Goal: Task Accomplishment & Management: Use online tool/utility

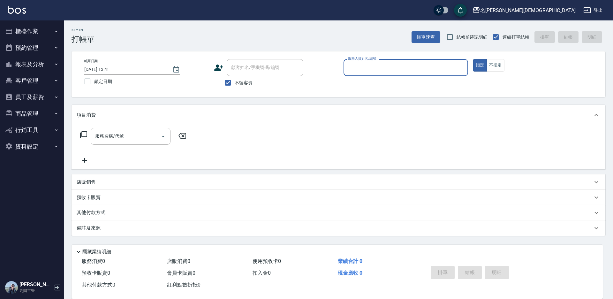
click at [376, 63] on input "服務人員姓名/編號" at bounding box center [405, 67] width 119 height 11
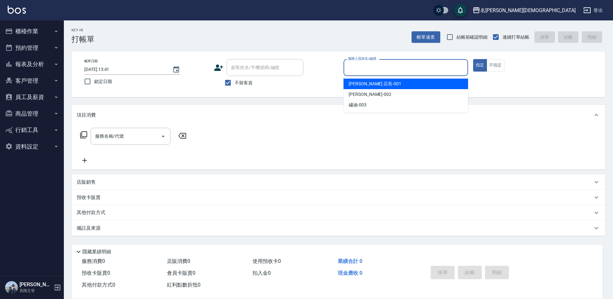
drag, startPoint x: 364, startPoint y: 83, endPoint x: 353, endPoint y: 83, distance: 10.9
click at [364, 83] on span "[PERSON_NAME] 店長 -001" at bounding box center [374, 83] width 53 height 7
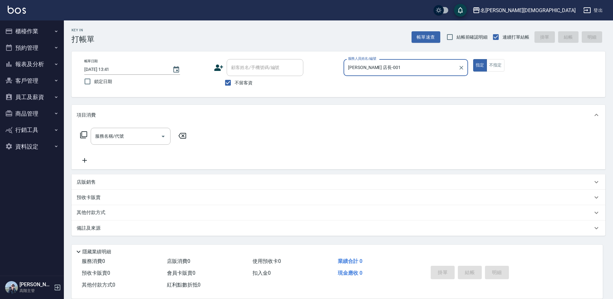
type input "[PERSON_NAME] 店長-001"
click at [86, 135] on icon at bounding box center [84, 135] width 8 height 8
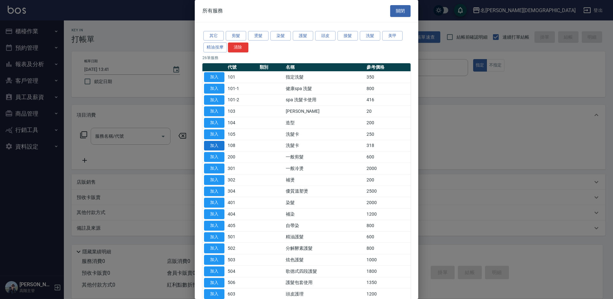
drag, startPoint x: 212, startPoint y: 145, endPoint x: 218, endPoint y: 141, distance: 7.1
click at [212, 145] on button "加入" at bounding box center [214, 146] width 20 height 10
type input "洗髮卡(108)"
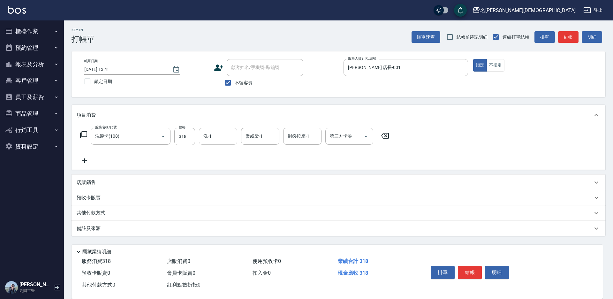
click at [220, 136] on input "洗-1" at bounding box center [218, 135] width 33 height 11
drag, startPoint x: 217, startPoint y: 175, endPoint x: 227, endPoint y: 173, distance: 10.7
click at [217, 177] on span "繡涵 -003" at bounding box center [213, 180] width 18 height 7
type input "繡涵-003"
click at [343, 140] on input "第三方卡券" at bounding box center [344, 135] width 33 height 11
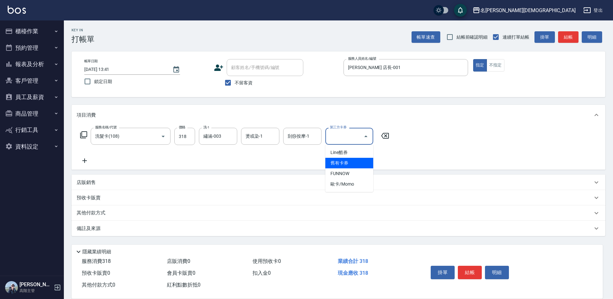
drag, startPoint x: 340, startPoint y: 160, endPoint x: 351, endPoint y: 171, distance: 15.1
click at [341, 160] on span "舊有卡券" at bounding box center [349, 163] width 48 height 11
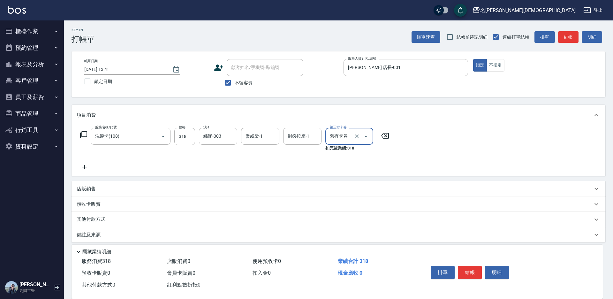
type input "舊有卡券"
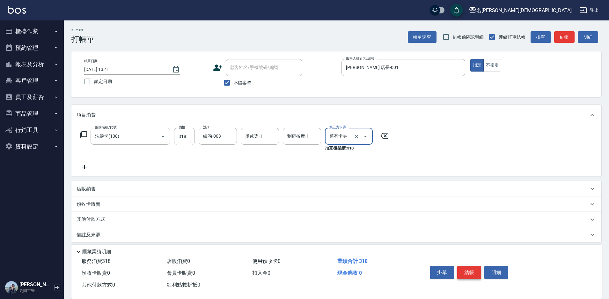
click at [472, 270] on button "結帳" at bounding box center [469, 271] width 24 height 13
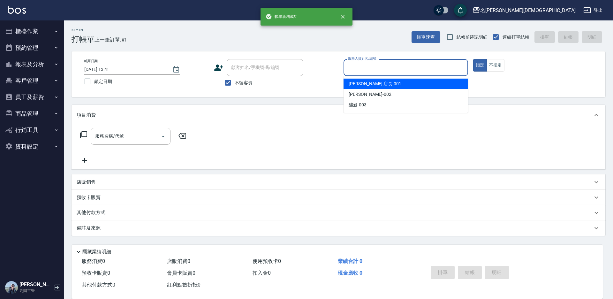
drag, startPoint x: 370, startPoint y: 67, endPoint x: 360, endPoint y: 84, distance: 19.6
click at [369, 66] on input "服務人員姓名/編號" at bounding box center [405, 67] width 119 height 11
click at [356, 85] on span "[PERSON_NAME] 店長 -001" at bounding box center [374, 83] width 53 height 7
type input "[PERSON_NAME] 店長-001"
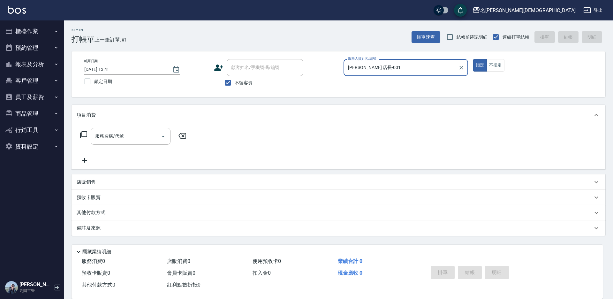
click at [82, 133] on icon at bounding box center [84, 135] width 8 height 8
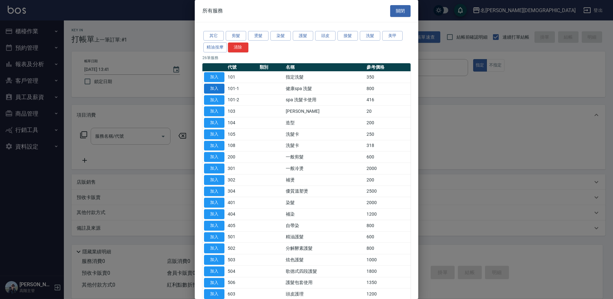
click at [210, 76] on button "加入" at bounding box center [214, 77] width 20 height 10
type input "指定洗髮(101)"
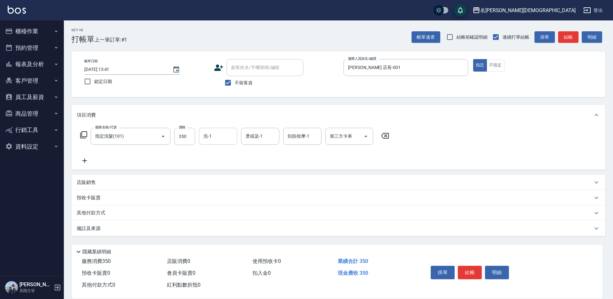
click at [213, 140] on input "洗-1" at bounding box center [218, 135] width 33 height 11
click at [226, 175] on div "繡涵 -003" at bounding box center [218, 180] width 38 height 11
type input "繡涵-003"
click at [472, 267] on button "結帳" at bounding box center [469, 271] width 24 height 13
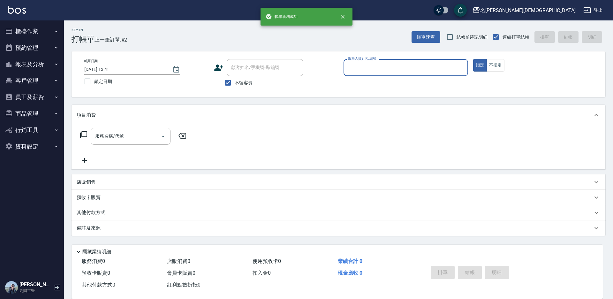
click at [355, 67] on input "服務人員姓名/編號" at bounding box center [405, 67] width 119 height 11
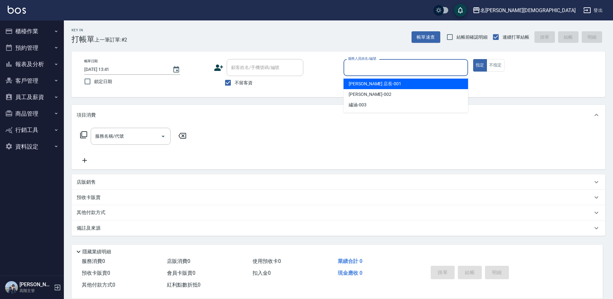
drag, startPoint x: 360, startPoint y: 82, endPoint x: 301, endPoint y: 89, distance: 59.2
click at [360, 82] on span "[PERSON_NAME] 店長 -001" at bounding box center [374, 83] width 53 height 7
type input "[PERSON_NAME] 店長-001"
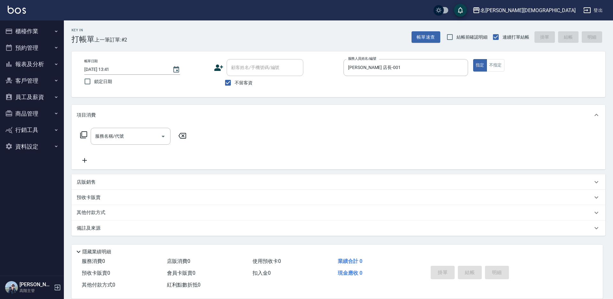
click at [85, 135] on icon at bounding box center [84, 135] width 8 height 8
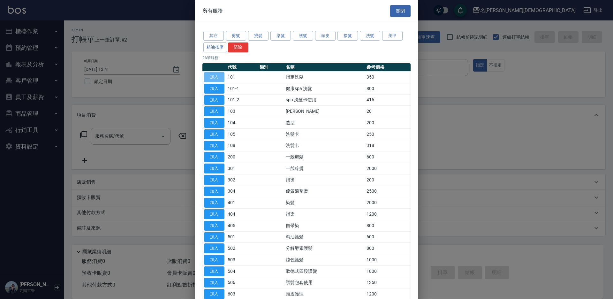
click at [215, 77] on button "加入" at bounding box center [214, 77] width 20 height 10
type input "指定洗髮(101)"
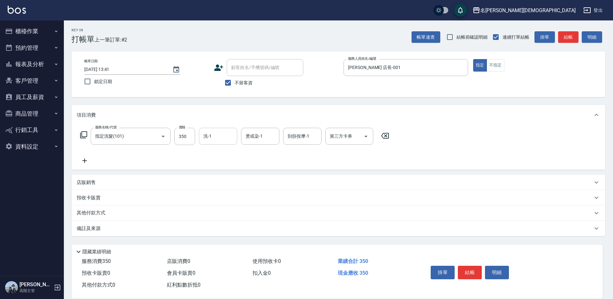
click at [209, 139] on div "洗-1 洗-1" at bounding box center [218, 136] width 38 height 17
click at [225, 175] on div "繡涵 -003" at bounding box center [218, 180] width 38 height 11
type input "繡涵-003"
drag, startPoint x: 465, startPoint y: 271, endPoint x: 465, endPoint y: 267, distance: 4.8
click at [465, 271] on button "結帳" at bounding box center [469, 271] width 24 height 13
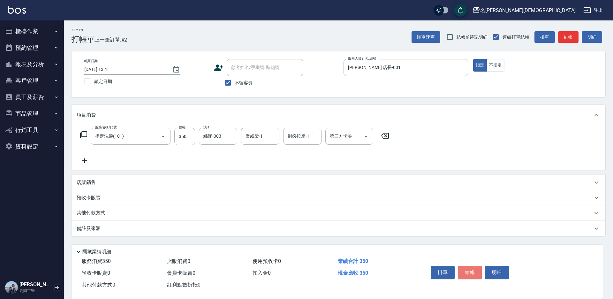
type input "[DATE] 13:42"
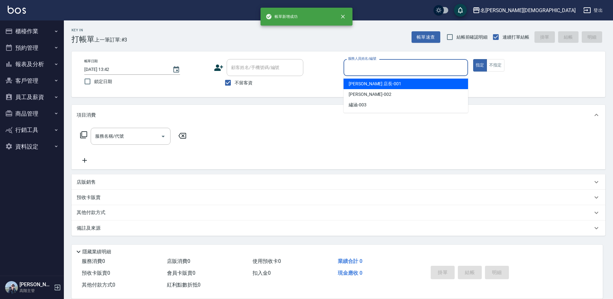
drag, startPoint x: 368, startPoint y: 68, endPoint x: 358, endPoint y: 82, distance: 17.1
click at [368, 69] on input "服務人員姓名/編號" at bounding box center [405, 67] width 119 height 11
click at [358, 83] on span "[PERSON_NAME] 店長 -001" at bounding box center [374, 83] width 53 height 7
type input "[PERSON_NAME] 店長-001"
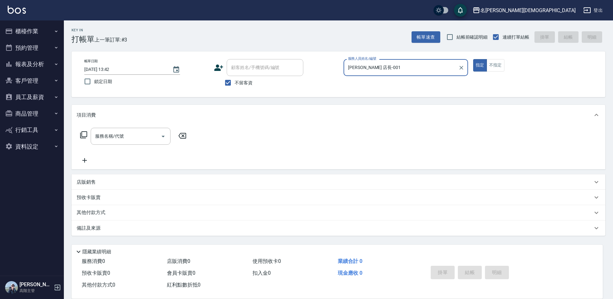
click at [83, 135] on icon at bounding box center [84, 135] width 8 height 8
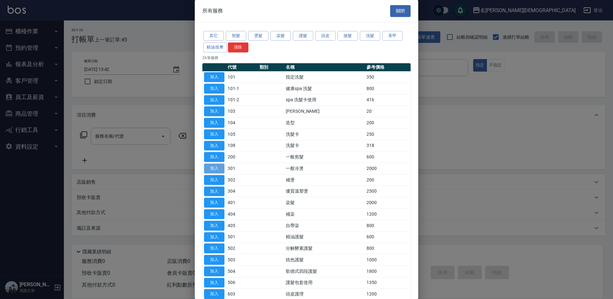
click at [219, 165] on button "加入" at bounding box center [214, 168] width 20 height 10
type input "一般冷燙(301)"
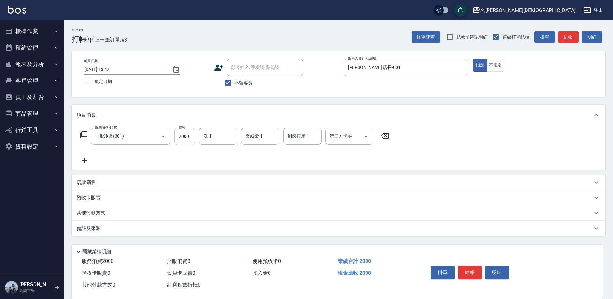
click at [189, 138] on input "2000" at bounding box center [184, 136] width 21 height 17
type input "2500"
click at [215, 138] on input "洗-1" at bounding box center [218, 135] width 33 height 11
click at [230, 175] on div "繡涵 -003" at bounding box center [218, 180] width 38 height 11
type input "繡涵-003"
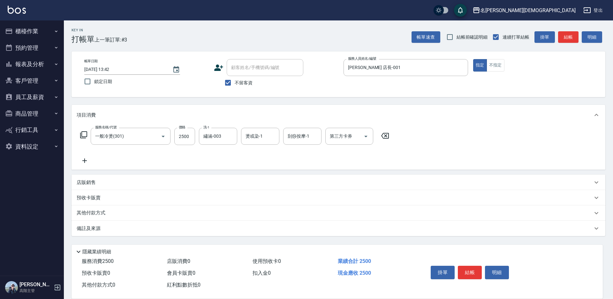
click at [86, 134] on icon at bounding box center [84, 135] width 8 height 8
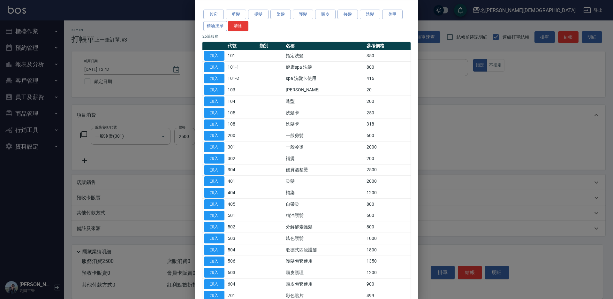
scroll to position [32, 0]
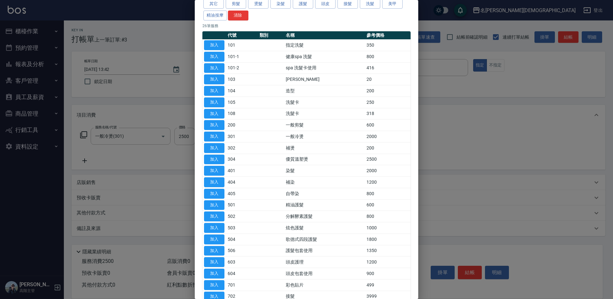
drag, startPoint x: 215, startPoint y: 273, endPoint x: 235, endPoint y: 259, distance: 24.2
click at [215, 272] on button "加入" at bounding box center [214, 273] width 20 height 10
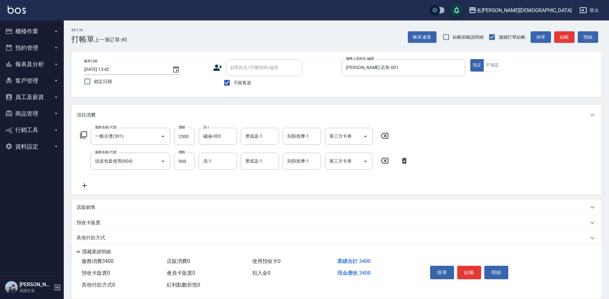
click at [333, 160] on div "第三方卡券 第三方卡券" at bounding box center [349, 160] width 48 height 17
click at [333, 182] on span "舊有卡券" at bounding box center [349, 187] width 48 height 11
type input "舊有卡券"
click at [219, 159] on input "洗-1" at bounding box center [218, 160] width 33 height 11
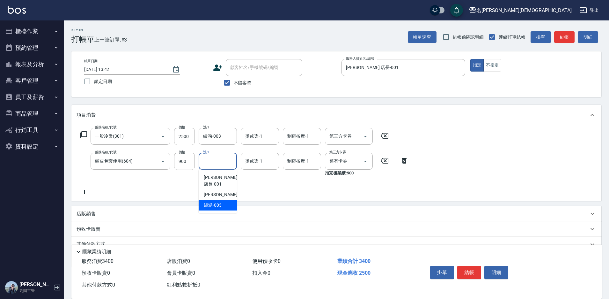
click at [224, 200] on div "繡涵 -003" at bounding box center [218, 205] width 38 height 11
type input "繡涵-003"
click at [469, 266] on button "結帳" at bounding box center [469, 271] width 24 height 13
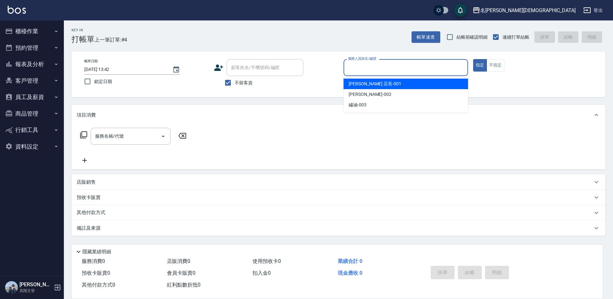
click at [368, 65] on input "服務人員姓名/編號" at bounding box center [405, 67] width 119 height 11
click at [365, 86] on span "[PERSON_NAME] 店長 -001" at bounding box center [374, 83] width 53 height 7
type input "[PERSON_NAME] 店長-001"
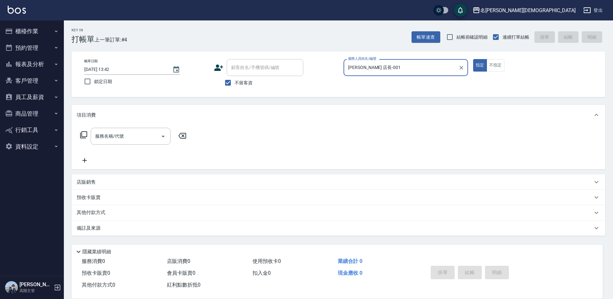
click at [84, 135] on icon at bounding box center [84, 135] width 8 height 8
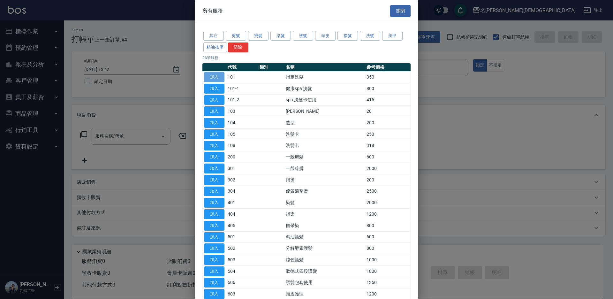
click at [218, 76] on button "加入" at bounding box center [214, 77] width 20 height 10
type input "指定洗髮(101)"
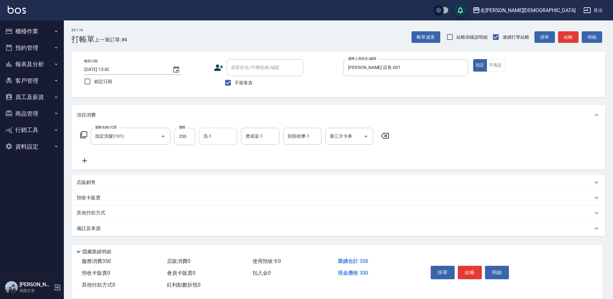
click at [219, 134] on input "洗-1" at bounding box center [218, 135] width 33 height 11
click at [220, 177] on span "繡涵 -003" at bounding box center [213, 180] width 18 height 7
type input "繡涵-003"
click at [470, 270] on button "結帳" at bounding box center [469, 271] width 24 height 13
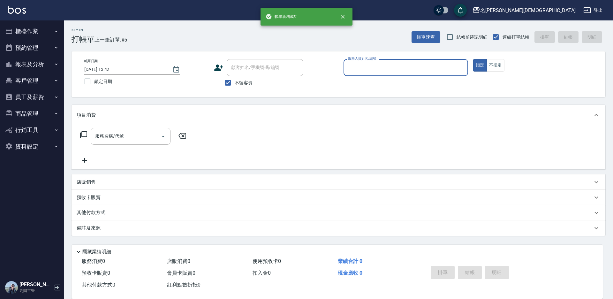
click at [371, 65] on input "服務人員姓名/編號" at bounding box center [405, 67] width 119 height 11
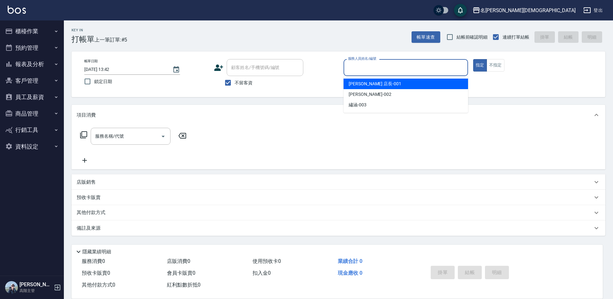
drag, startPoint x: 369, startPoint y: 84, endPoint x: 361, endPoint y: 86, distance: 8.4
click at [368, 84] on span "[PERSON_NAME] 店長 -001" at bounding box center [374, 83] width 53 height 7
type input "[PERSON_NAME] 店長-001"
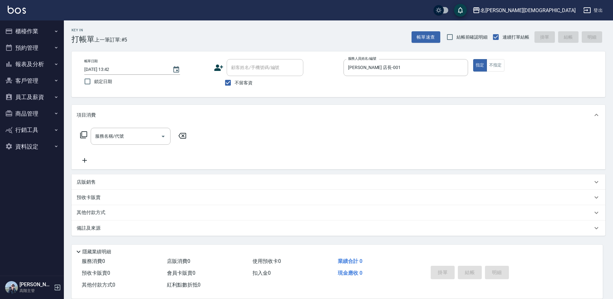
click at [82, 133] on icon at bounding box center [83, 134] width 7 height 7
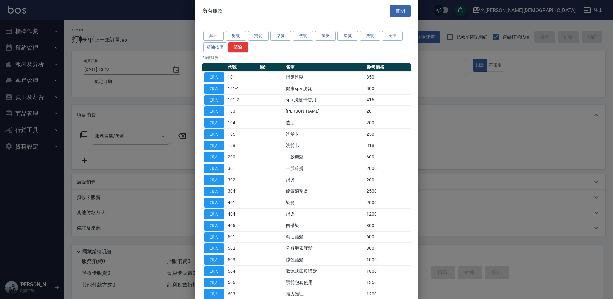
drag, startPoint x: 221, startPoint y: 156, endPoint x: 226, endPoint y: 156, distance: 5.4
click at [221, 156] on button "加入" at bounding box center [214, 157] width 20 height 10
type input "一般剪髮(200)"
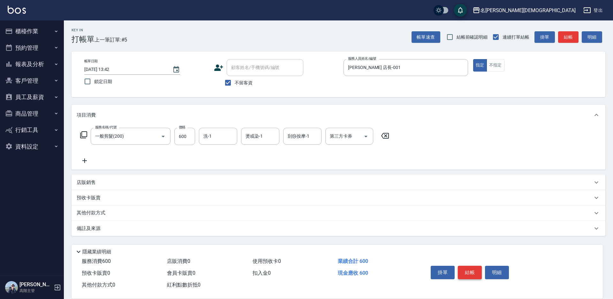
click at [463, 271] on button "結帳" at bounding box center [469, 271] width 24 height 13
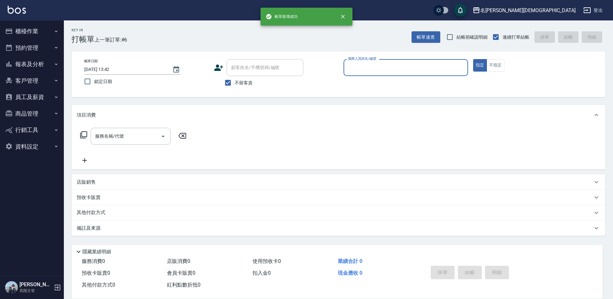
click at [29, 31] on button "櫃檯作業" at bounding box center [32, 31] width 59 height 17
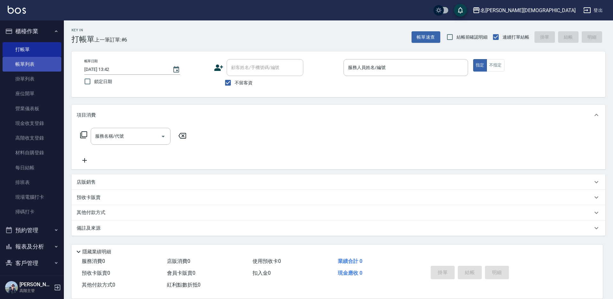
click at [25, 66] on link "帳單列表" at bounding box center [32, 64] width 59 height 15
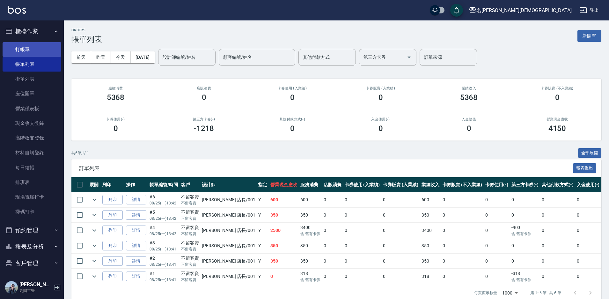
click at [22, 49] on link "打帳單" at bounding box center [32, 49] width 59 height 15
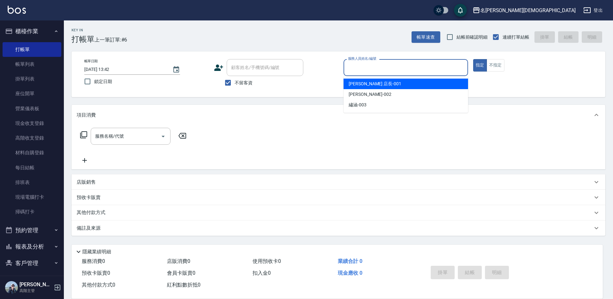
click at [375, 66] on input "服務人員姓名/編號" at bounding box center [405, 67] width 119 height 11
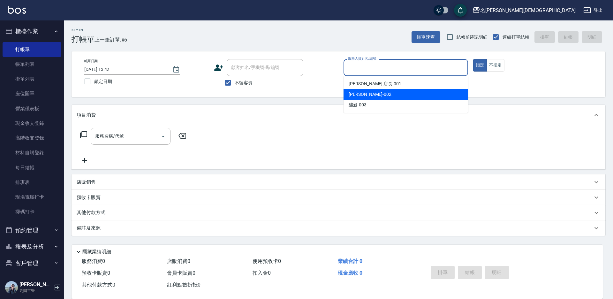
click at [378, 90] on div "香香 -002" at bounding box center [405, 94] width 124 height 11
type input "香香-002"
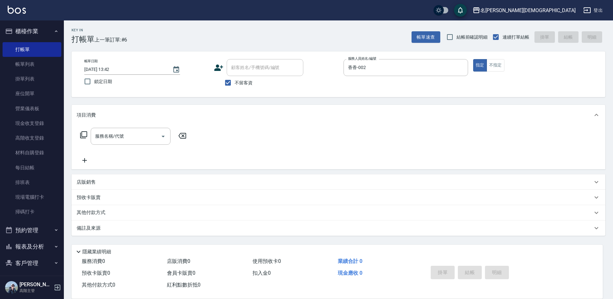
click at [84, 132] on icon at bounding box center [84, 135] width 8 height 8
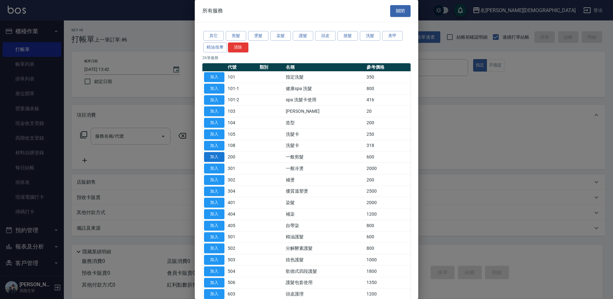
click at [215, 156] on button "加入" at bounding box center [214, 157] width 20 height 10
type input "一般剪髮(200)"
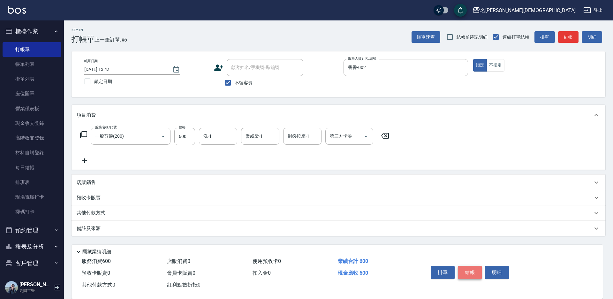
click at [465, 271] on button "結帳" at bounding box center [469, 271] width 24 height 13
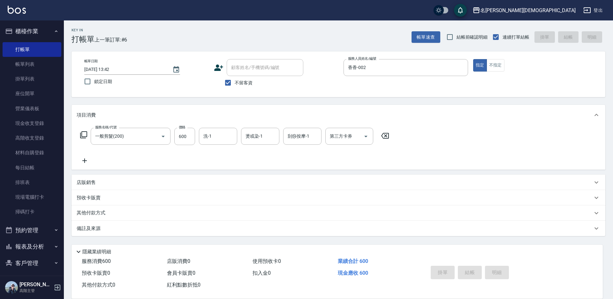
type input "[DATE] 13:48"
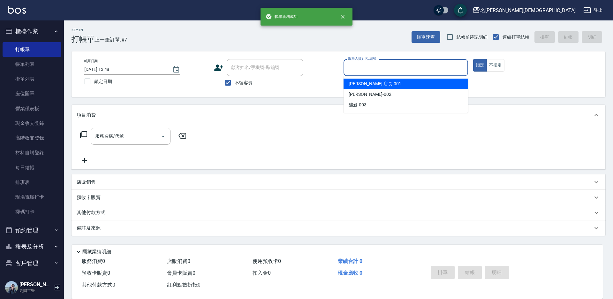
click at [368, 68] on input "服務人員姓名/編號" at bounding box center [405, 67] width 119 height 11
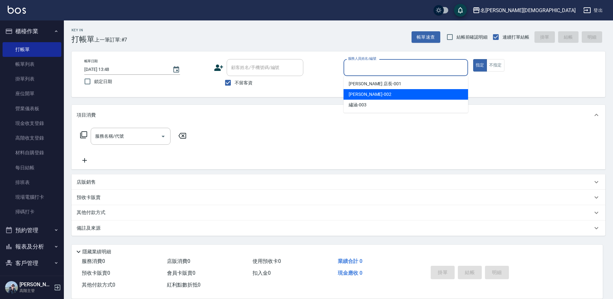
click at [356, 92] on span "香香 -002" at bounding box center [369, 94] width 43 height 7
type input "香香-002"
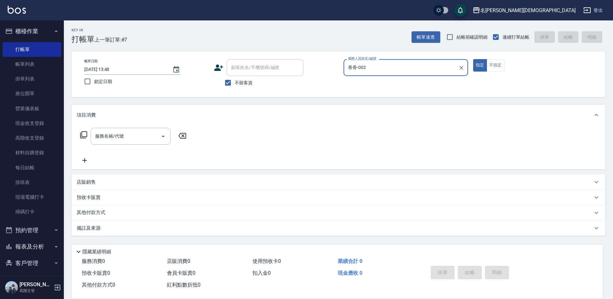
click at [82, 136] on icon at bounding box center [84, 135] width 8 height 8
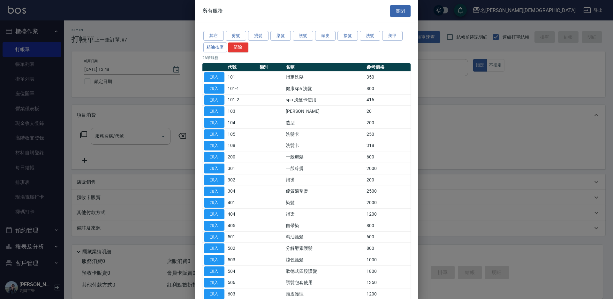
drag, startPoint x: 216, startPoint y: 77, endPoint x: 206, endPoint y: 87, distance: 14.0
click at [216, 77] on button "加入" at bounding box center [214, 77] width 20 height 10
type input "指定洗髮(101)"
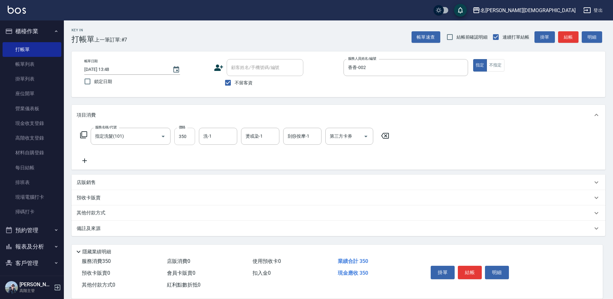
click at [187, 143] on input "350" at bounding box center [184, 136] width 21 height 17
type input "400"
click at [472, 270] on button "結帳" at bounding box center [469, 271] width 24 height 13
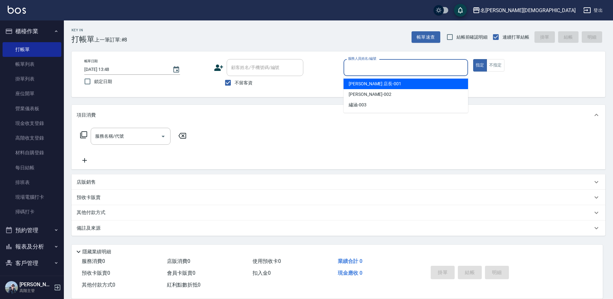
click at [365, 69] on input "服務人員姓名/編號" at bounding box center [405, 67] width 119 height 11
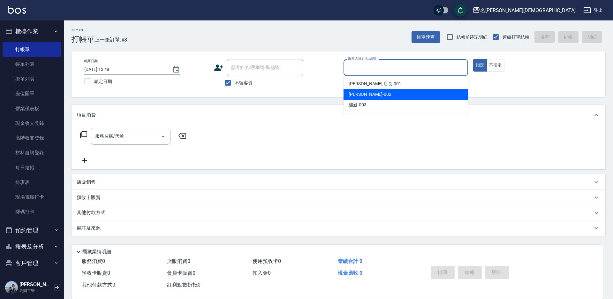
drag, startPoint x: 358, startPoint y: 93, endPoint x: 165, endPoint y: 117, distance: 194.9
click at [357, 93] on span "香香 -002" at bounding box center [369, 94] width 43 height 7
type input "香香-002"
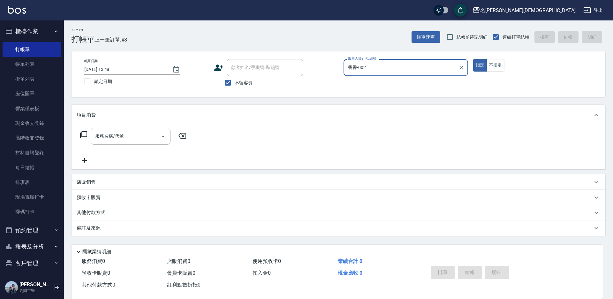
click at [83, 134] on icon at bounding box center [84, 135] width 8 height 8
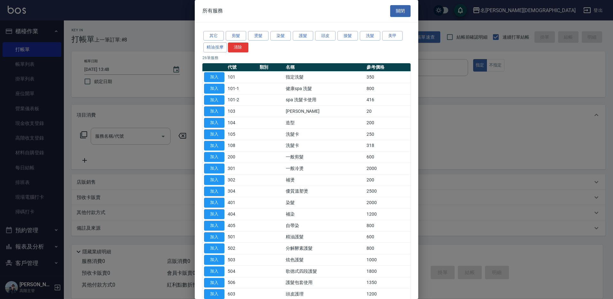
drag, startPoint x: 222, startPoint y: 133, endPoint x: 191, endPoint y: 129, distance: 30.9
click at [222, 133] on button "加入" at bounding box center [214, 134] width 20 height 10
type input "洗髮卡(105)"
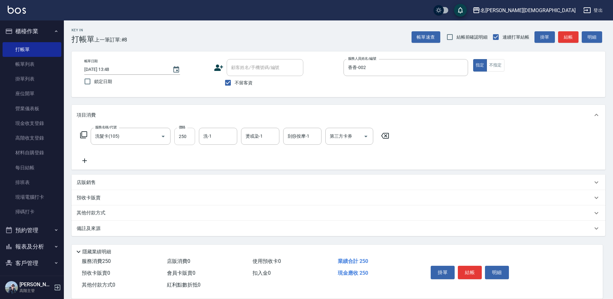
click at [184, 133] on input "250" at bounding box center [184, 136] width 21 height 17
type input "270"
drag, startPoint x: 332, startPoint y: 137, endPoint x: 336, endPoint y: 140, distance: 4.5
click at [332, 137] on div "第三方卡券 第三方卡券" at bounding box center [349, 136] width 48 height 17
click at [351, 161] on span "舊有卡券" at bounding box center [349, 163] width 48 height 11
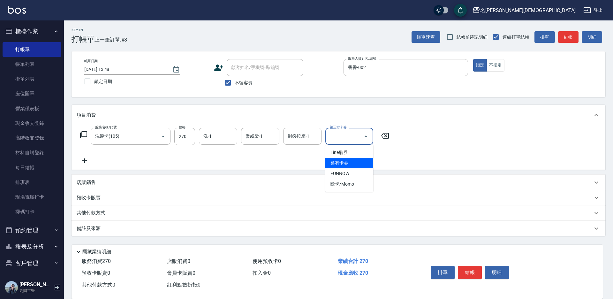
type input "舊有卡券"
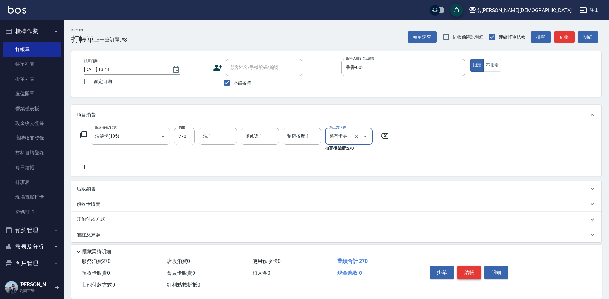
click at [464, 271] on button "結帳" at bounding box center [469, 271] width 24 height 13
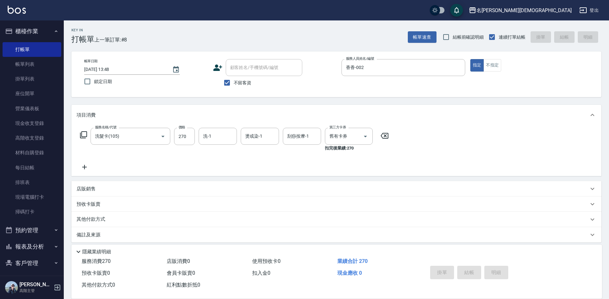
type input "[DATE] 13:54"
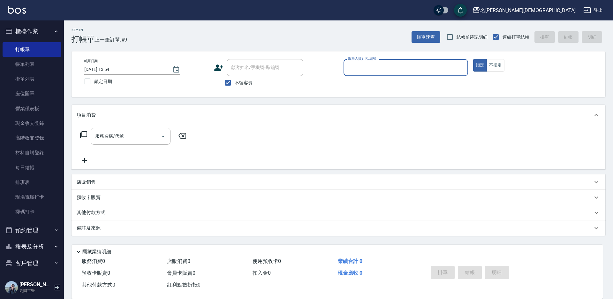
drag, startPoint x: 353, startPoint y: 68, endPoint x: 358, endPoint y: 74, distance: 7.2
click at [353, 68] on input "服務人員姓名/編號" at bounding box center [405, 67] width 119 height 11
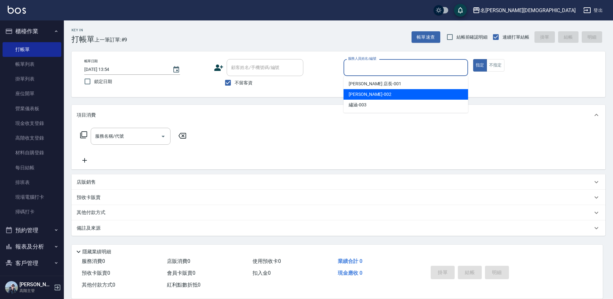
click at [363, 94] on span "香香 -002" at bounding box center [369, 94] width 43 height 7
type input "香香-002"
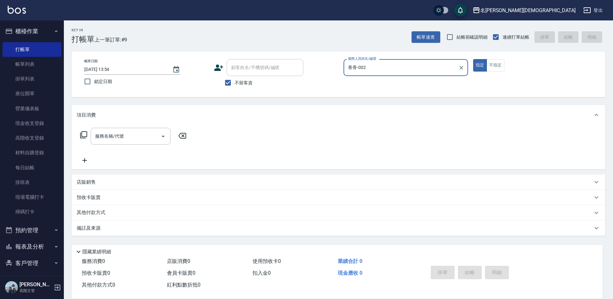
click at [85, 134] on icon at bounding box center [84, 135] width 8 height 8
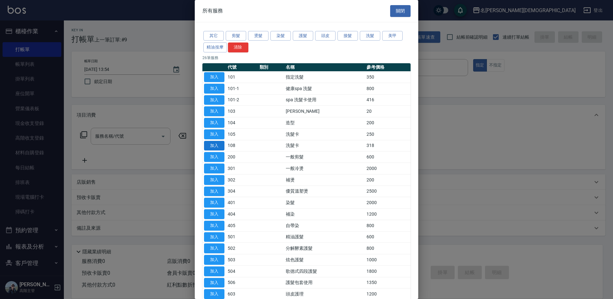
click at [212, 143] on button "加入" at bounding box center [214, 146] width 20 height 10
type input "洗髮卡(108)"
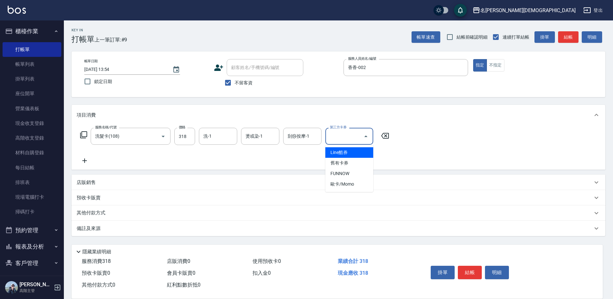
click at [340, 139] on div "第三方卡券 第三方卡券" at bounding box center [349, 136] width 48 height 17
click at [337, 160] on span "舊有卡券" at bounding box center [349, 163] width 48 height 11
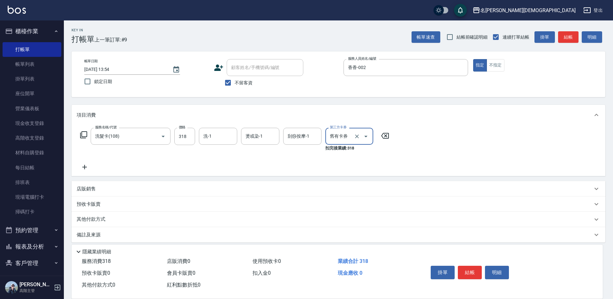
type input "舊有卡券"
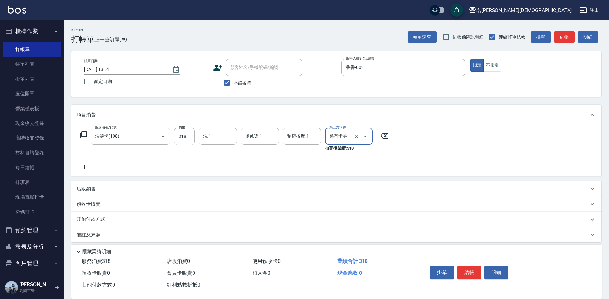
drag, startPoint x: 473, startPoint y: 269, endPoint x: 469, endPoint y: 262, distance: 8.2
click at [473, 268] on button "結帳" at bounding box center [469, 271] width 24 height 13
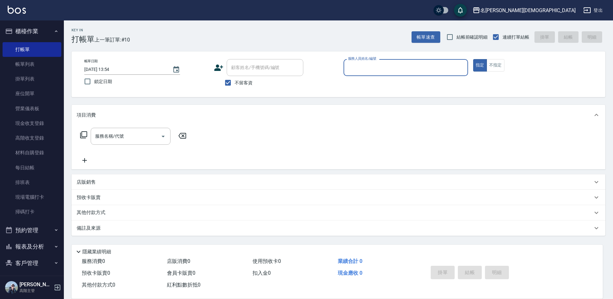
click at [361, 73] on div "服務人員姓名/編號" at bounding box center [405, 67] width 124 height 17
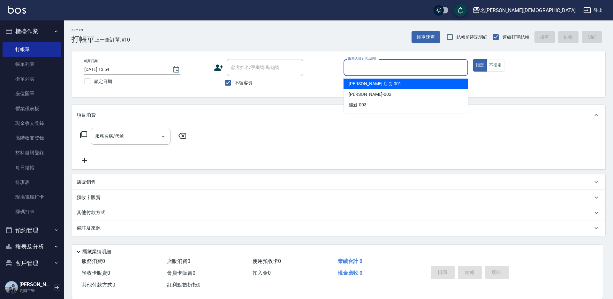
click at [366, 82] on span "[PERSON_NAME] 店長 -001" at bounding box center [374, 83] width 53 height 7
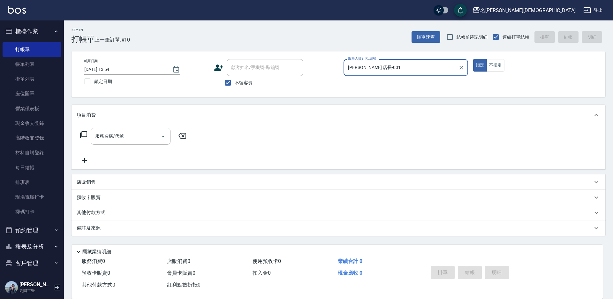
click at [396, 66] on input "[PERSON_NAME] 店長-001" at bounding box center [400, 67] width 109 height 11
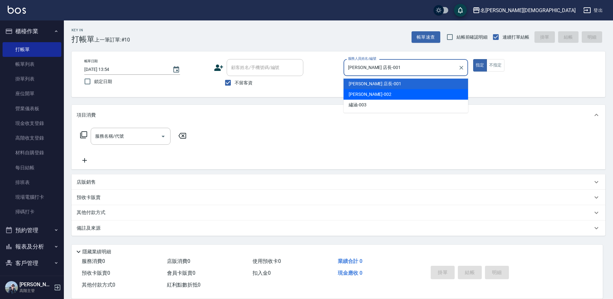
drag, startPoint x: 362, startPoint y: 96, endPoint x: 369, endPoint y: 93, distance: 7.7
click at [362, 96] on span "香香 -002" at bounding box center [369, 94] width 43 height 7
type input "香香-002"
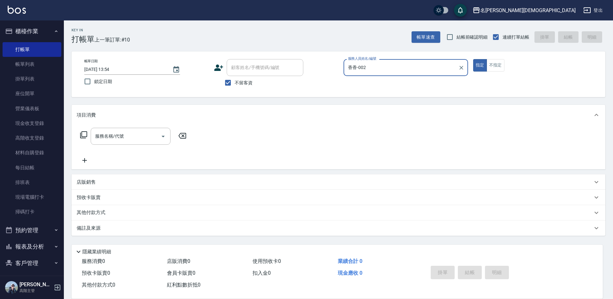
click at [85, 134] on icon at bounding box center [84, 135] width 8 height 8
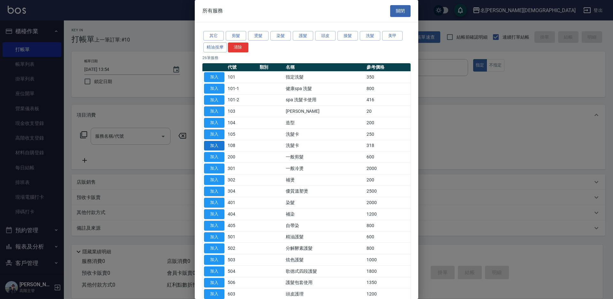
click at [214, 145] on button "加入" at bounding box center [214, 146] width 20 height 10
type input "洗髮卡(108)"
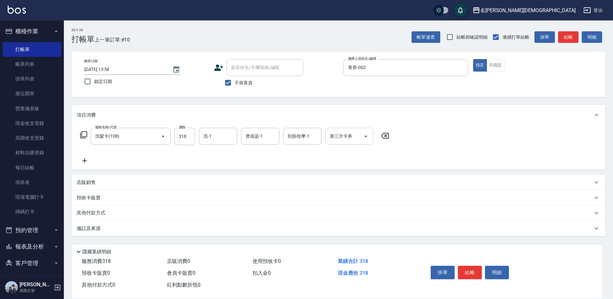
click at [337, 140] on input "第三方卡券" at bounding box center [344, 135] width 33 height 11
click at [338, 160] on span "舊有卡券" at bounding box center [349, 163] width 48 height 11
type input "舊有卡券"
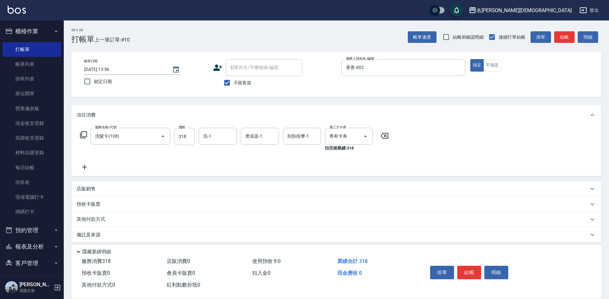
click at [83, 134] on icon at bounding box center [84, 135] width 8 height 8
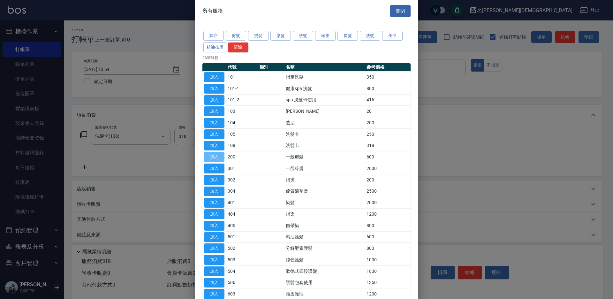
drag, startPoint x: 219, startPoint y: 157, endPoint x: 395, endPoint y: 220, distance: 187.4
click at [219, 157] on button "加入" at bounding box center [214, 157] width 20 height 10
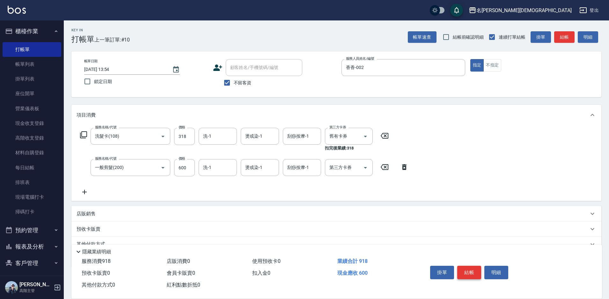
click at [468, 266] on button "結帳" at bounding box center [469, 271] width 24 height 13
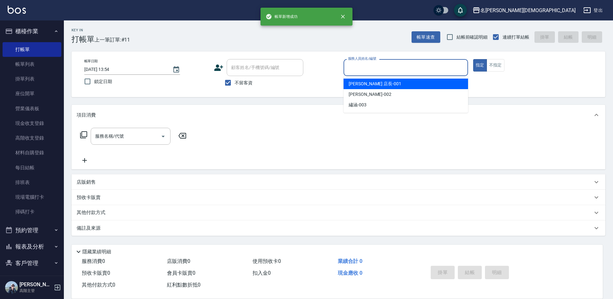
drag, startPoint x: 365, startPoint y: 69, endPoint x: 367, endPoint y: 81, distance: 12.9
click at [365, 70] on input "服務人員姓名/編號" at bounding box center [405, 67] width 119 height 11
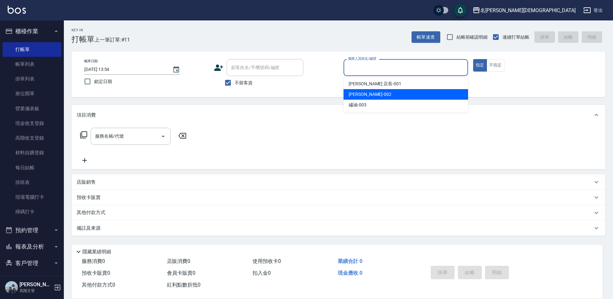
drag, startPoint x: 367, startPoint y: 90, endPoint x: 257, endPoint y: 108, distance: 111.6
click at [367, 91] on div "香香 -002" at bounding box center [405, 94] width 124 height 11
type input "香香-002"
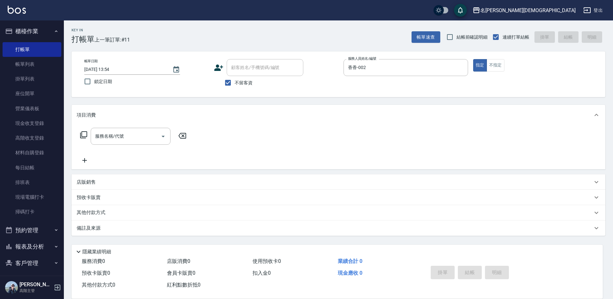
click at [84, 135] on icon at bounding box center [84, 135] width 8 height 8
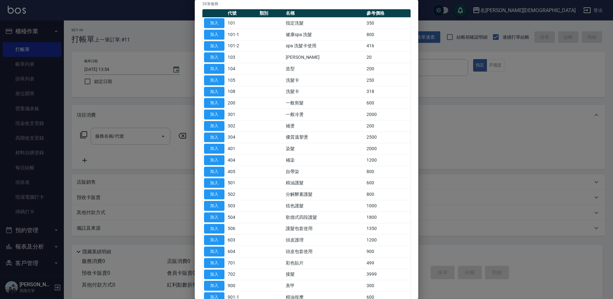
scroll to position [105, 0]
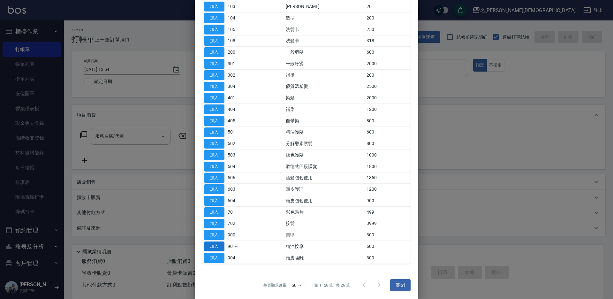
click at [215, 245] on button "加入" at bounding box center [214, 246] width 20 height 10
type input "精油按摩(901-1)"
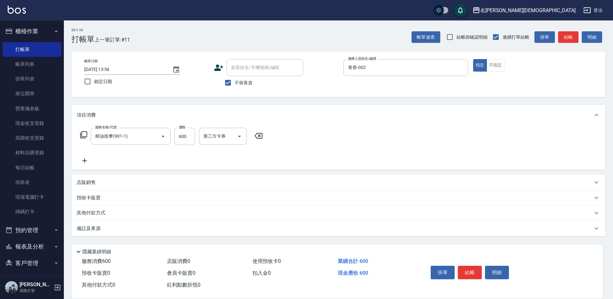
click at [474, 271] on button "結帳" at bounding box center [469, 271] width 24 height 13
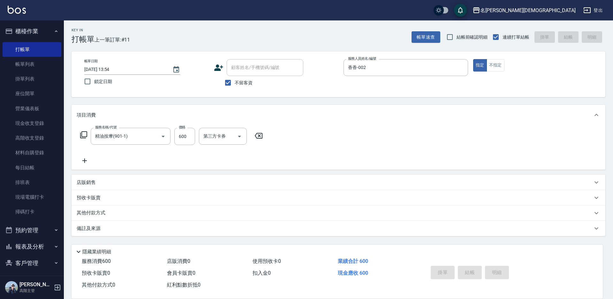
type input "[DATE] 13:55"
